Goal: Task Accomplishment & Management: Manage account settings

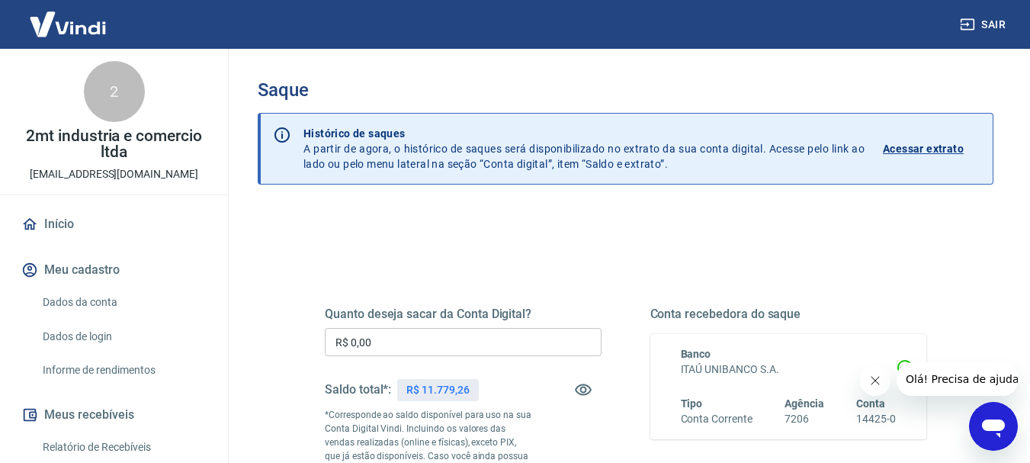
click at [447, 341] on input "R$ 0,00" at bounding box center [463, 342] width 277 height 28
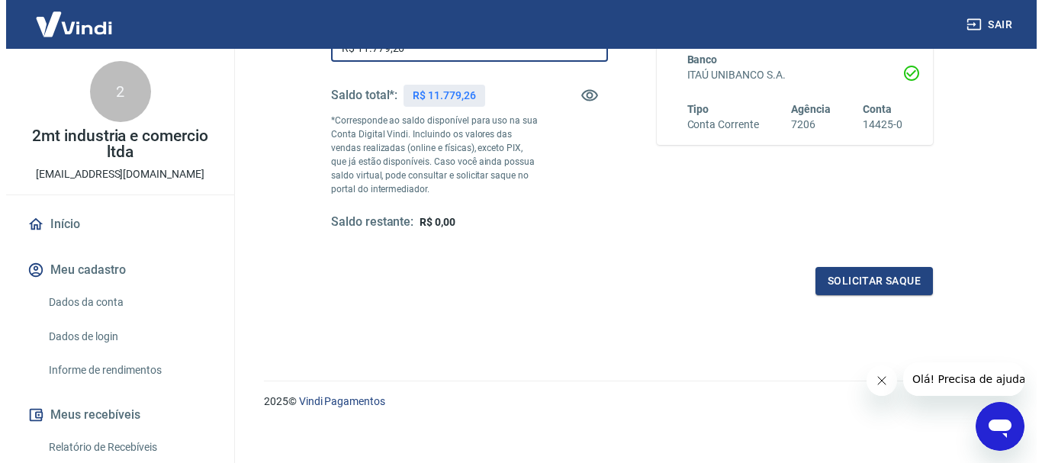
scroll to position [305, 0]
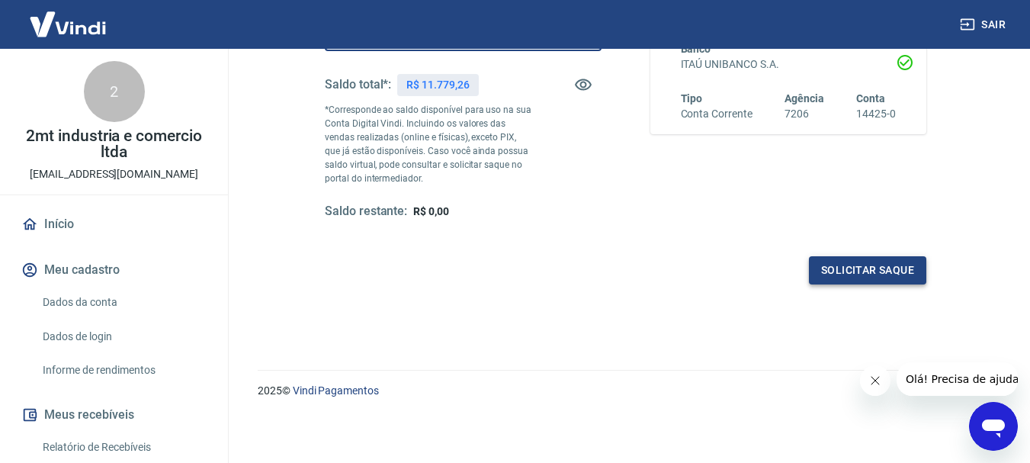
type input "R$ 11.779,26"
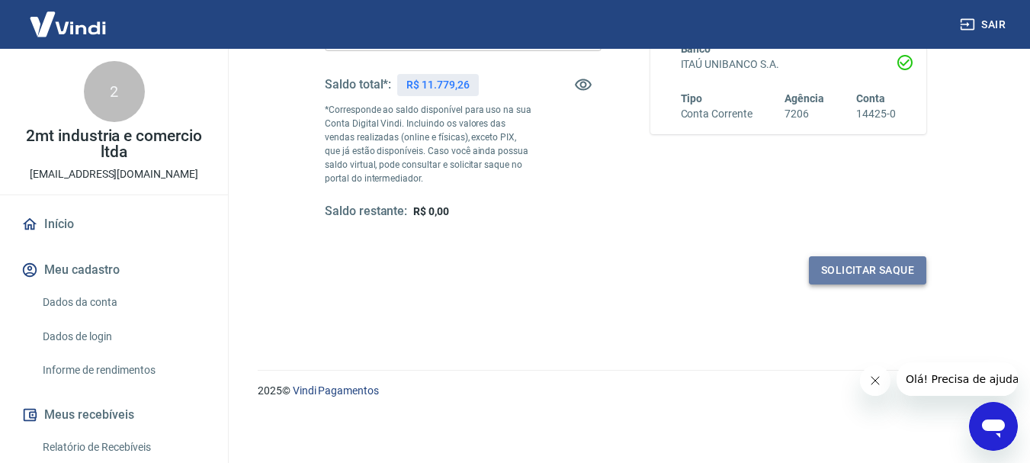
click at [855, 265] on button "Solicitar saque" at bounding box center [867, 270] width 117 height 28
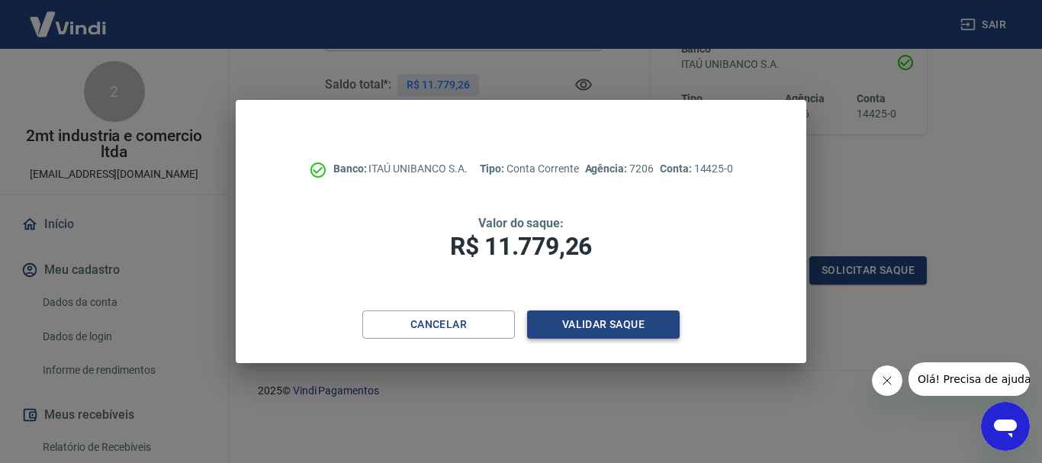
click at [606, 316] on button "Validar saque" at bounding box center [603, 324] width 153 height 28
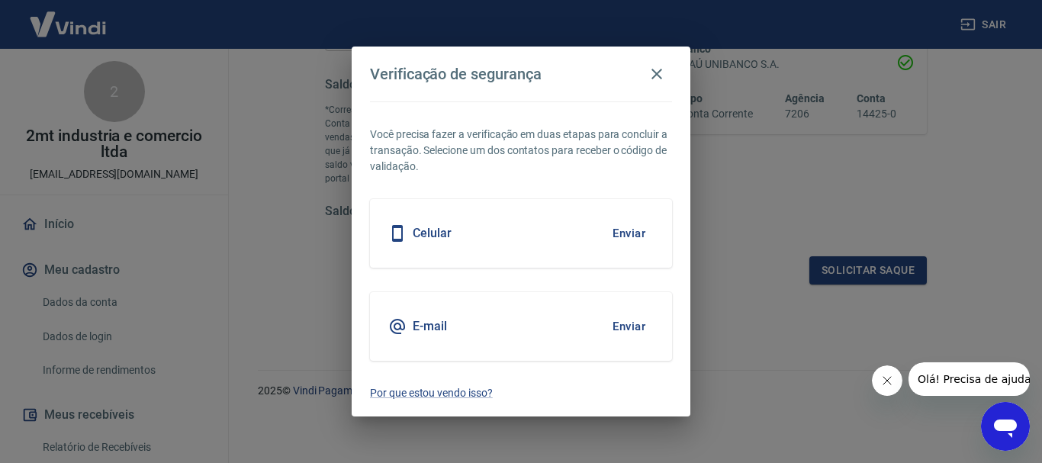
click at [567, 228] on div "Celular Enviar" at bounding box center [521, 233] width 302 height 69
click at [618, 232] on button "Enviar" at bounding box center [629, 233] width 50 height 32
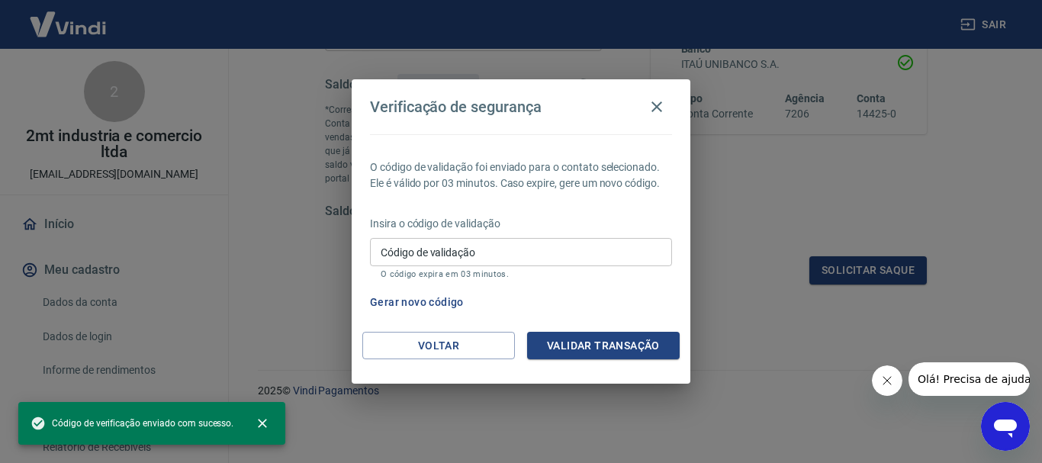
click at [601, 247] on input "Código de validação" at bounding box center [521, 252] width 302 height 28
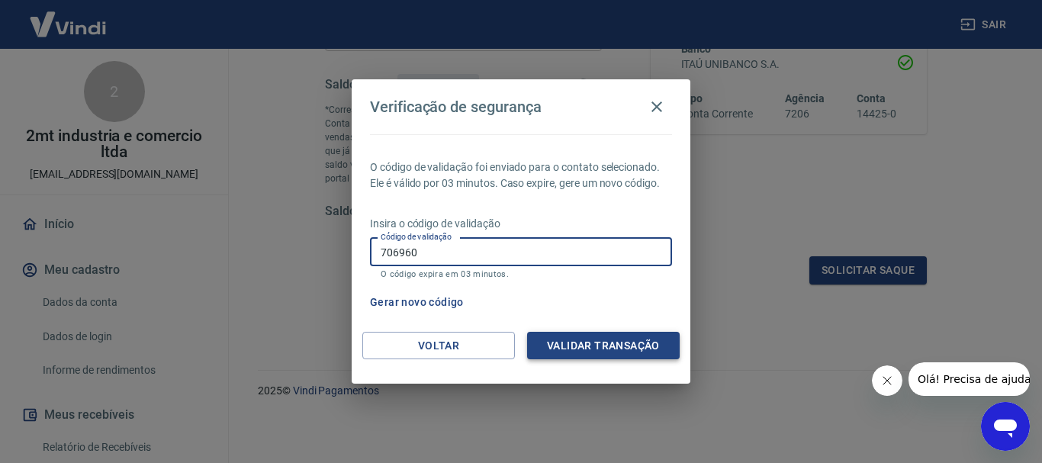
type input "706960"
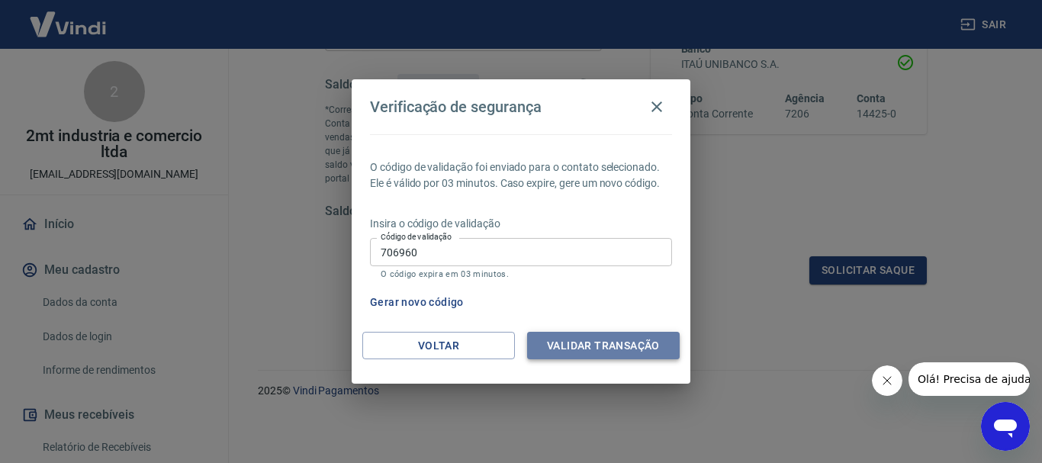
click at [618, 342] on button "Validar transação" at bounding box center [603, 346] width 153 height 28
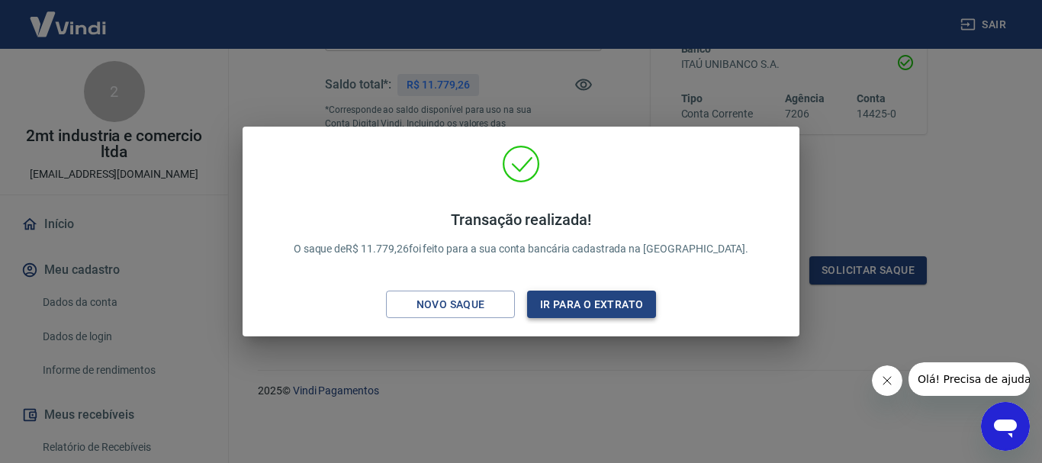
click at [550, 303] on button "Ir para o extrato" at bounding box center [591, 305] width 129 height 28
